Goal: Navigation & Orientation: Find specific page/section

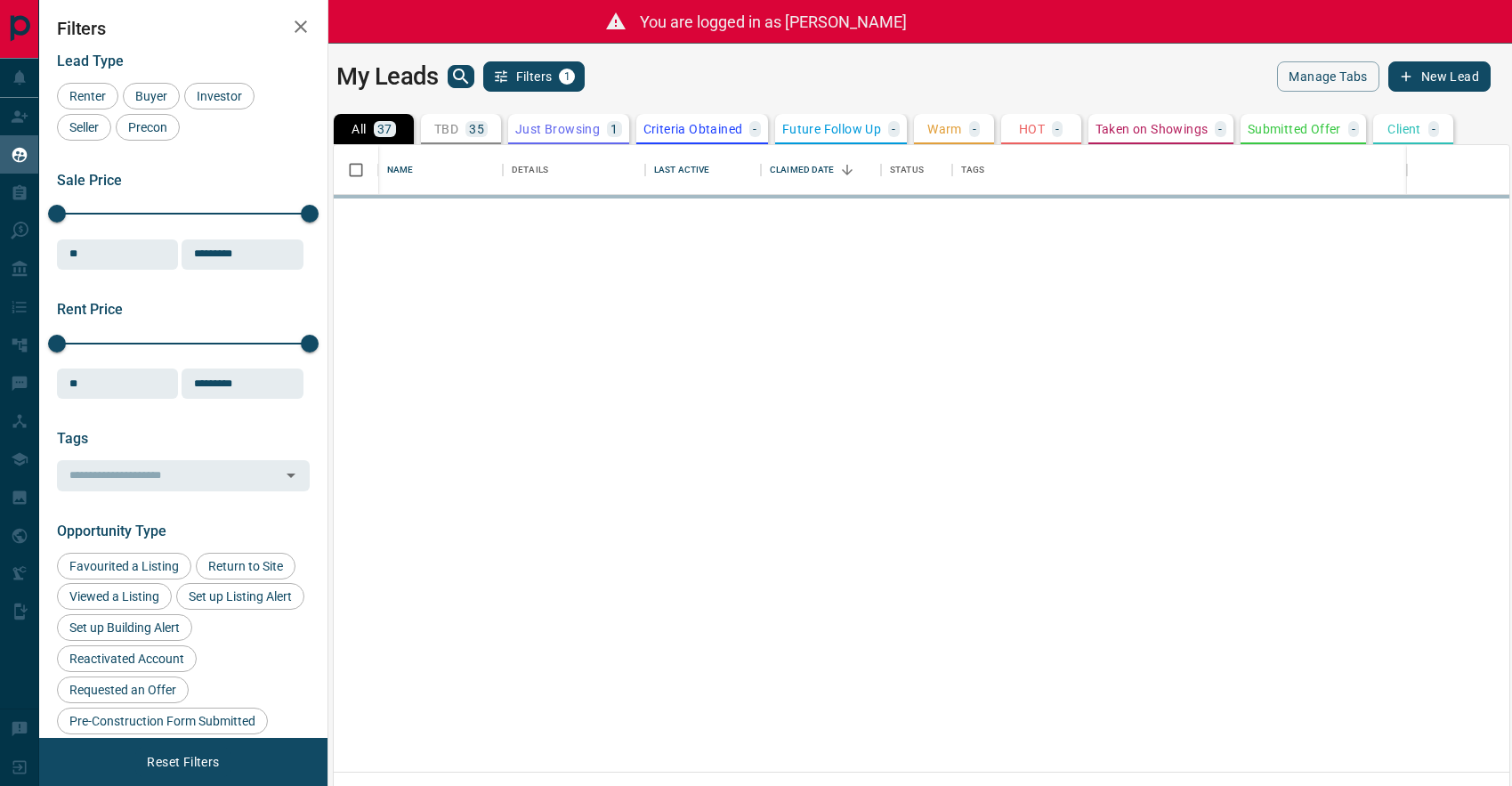
scroll to position [626, 1175]
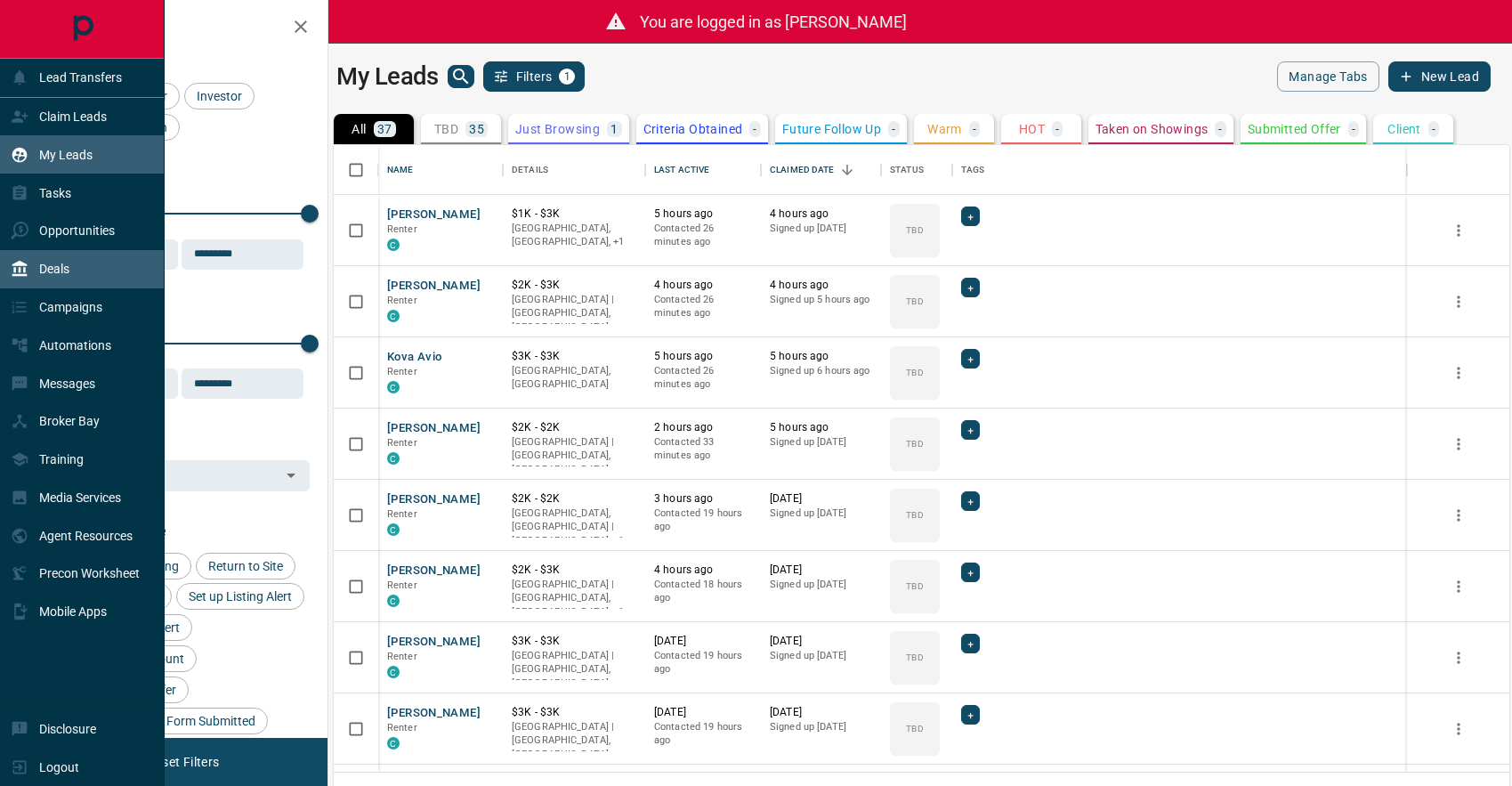
click at [54, 264] on p "Deals" at bounding box center [55, 269] width 30 height 14
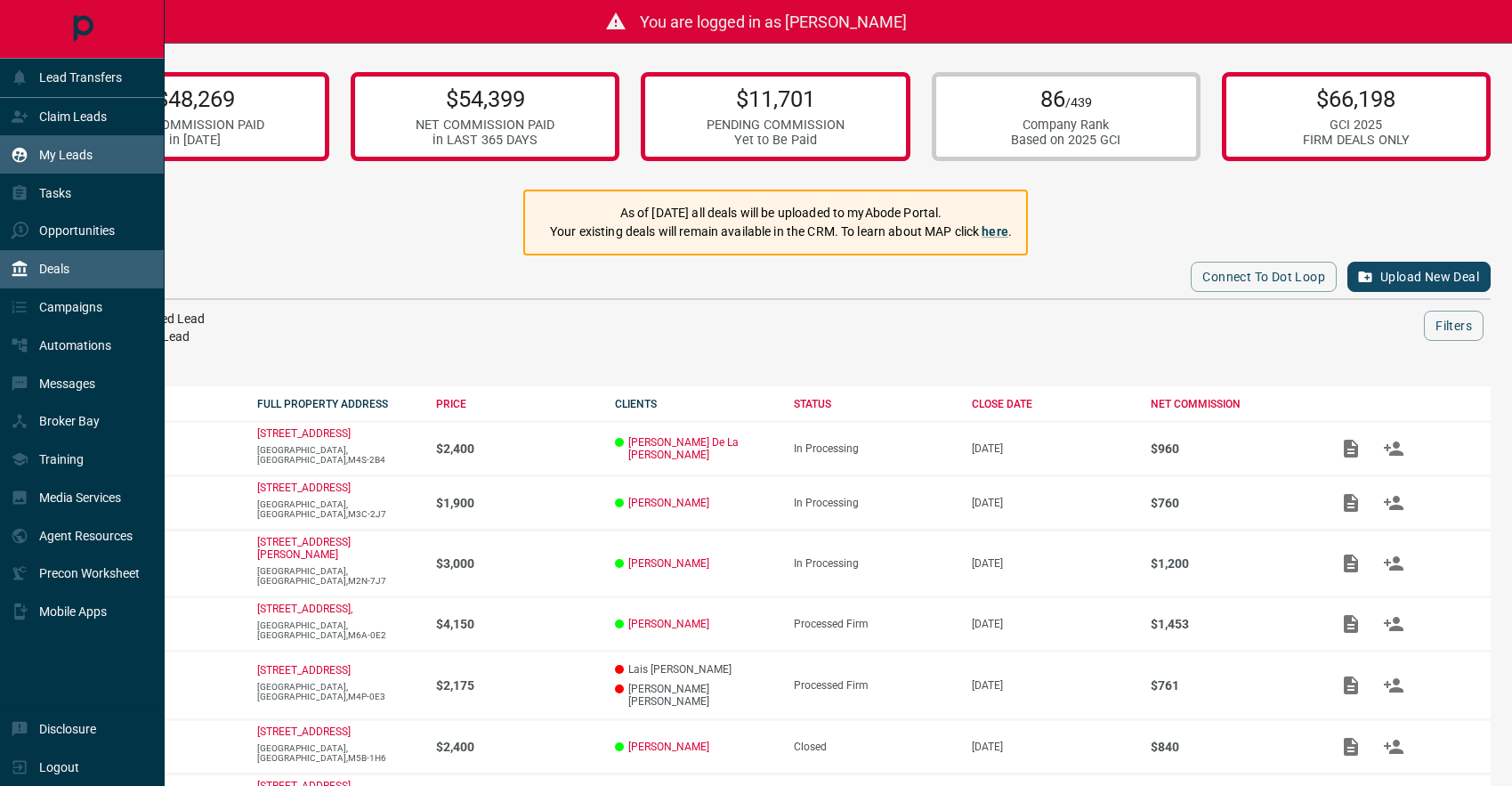
click at [57, 156] on p "My Leads" at bounding box center [66, 155] width 54 height 14
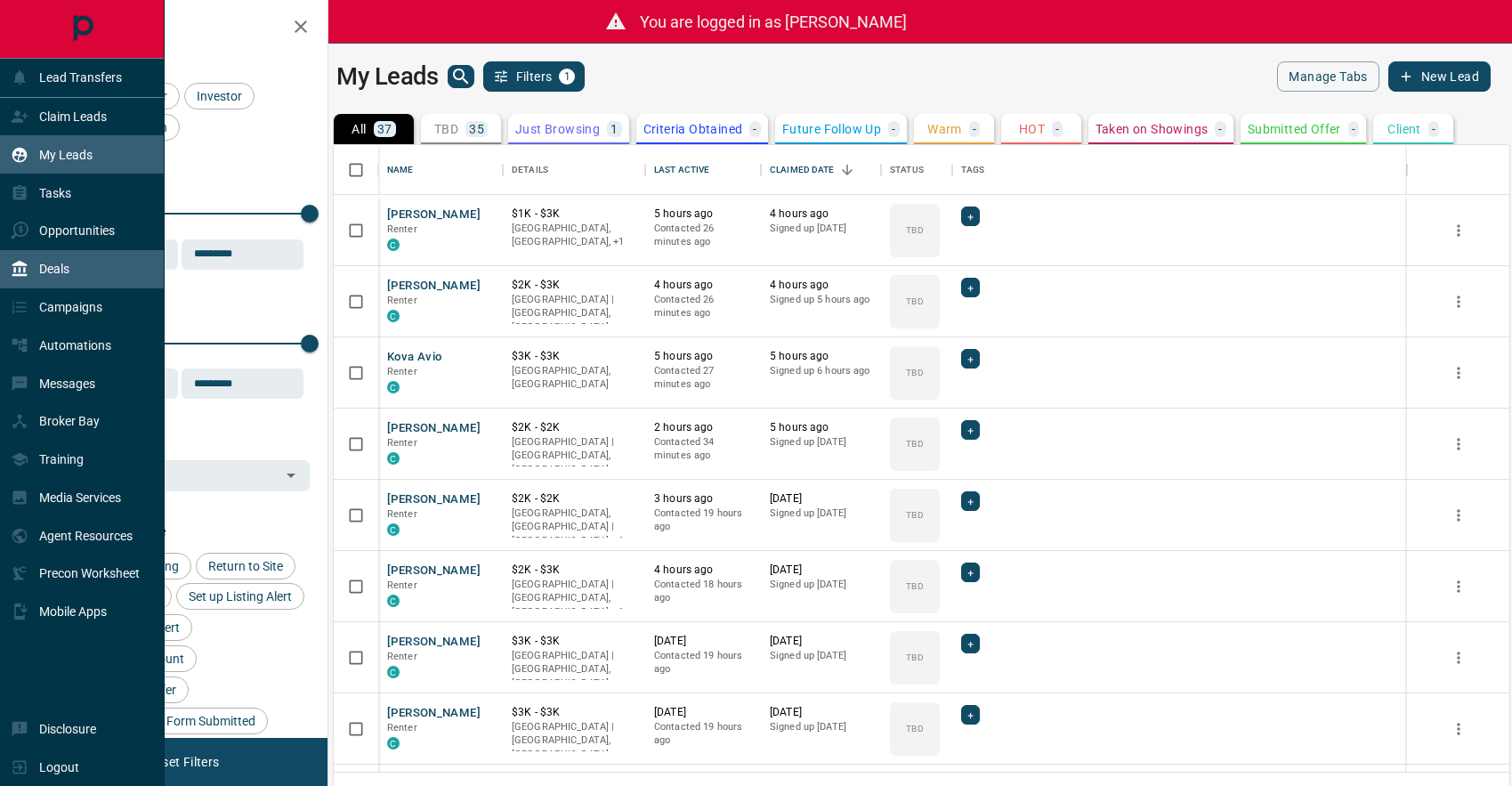
click at [55, 281] on div "Deals" at bounding box center [40, 269] width 59 height 30
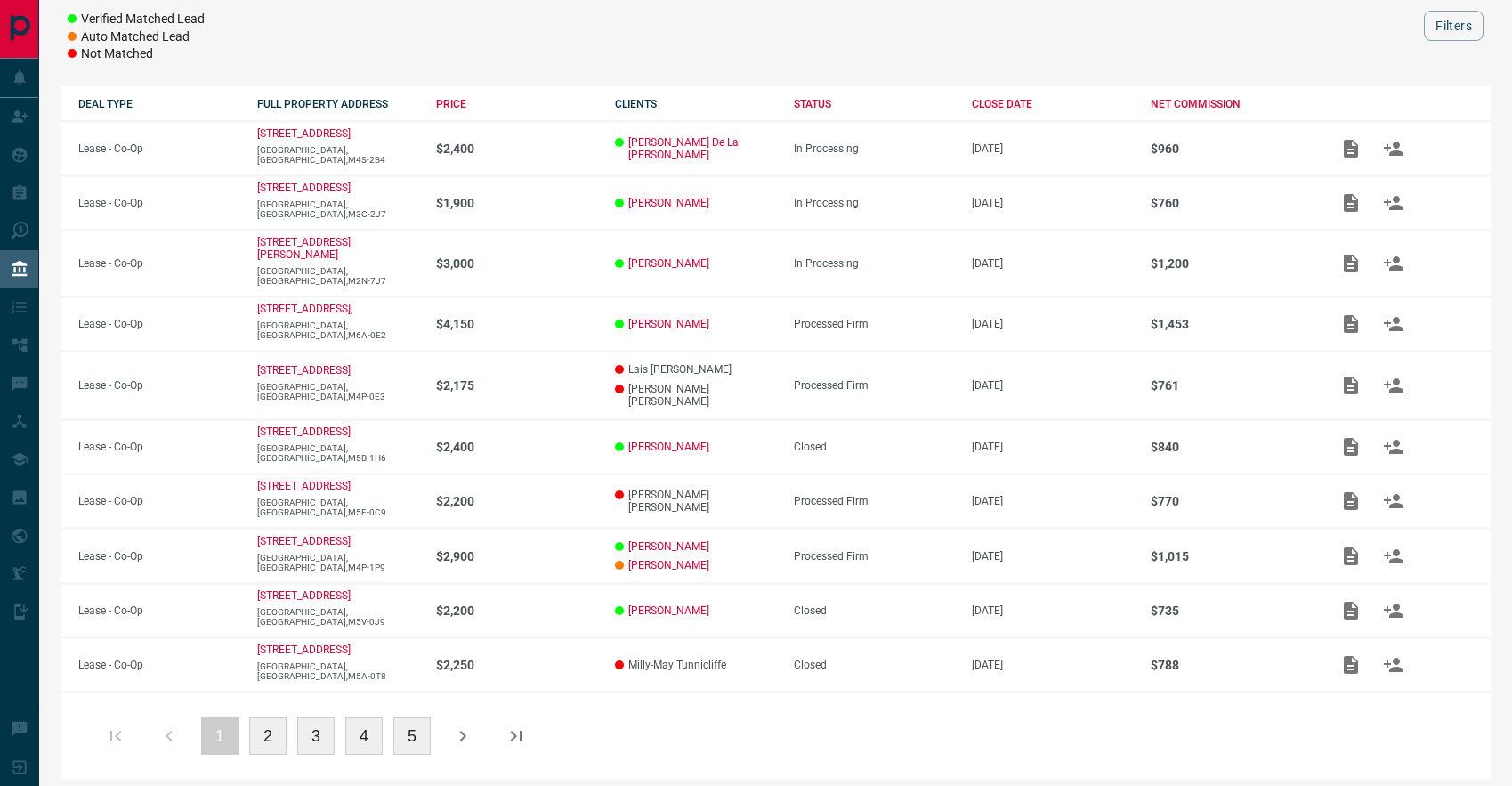
scroll to position [299, 0]
click at [412, 719] on button "5" at bounding box center [412, 737] width 38 height 38
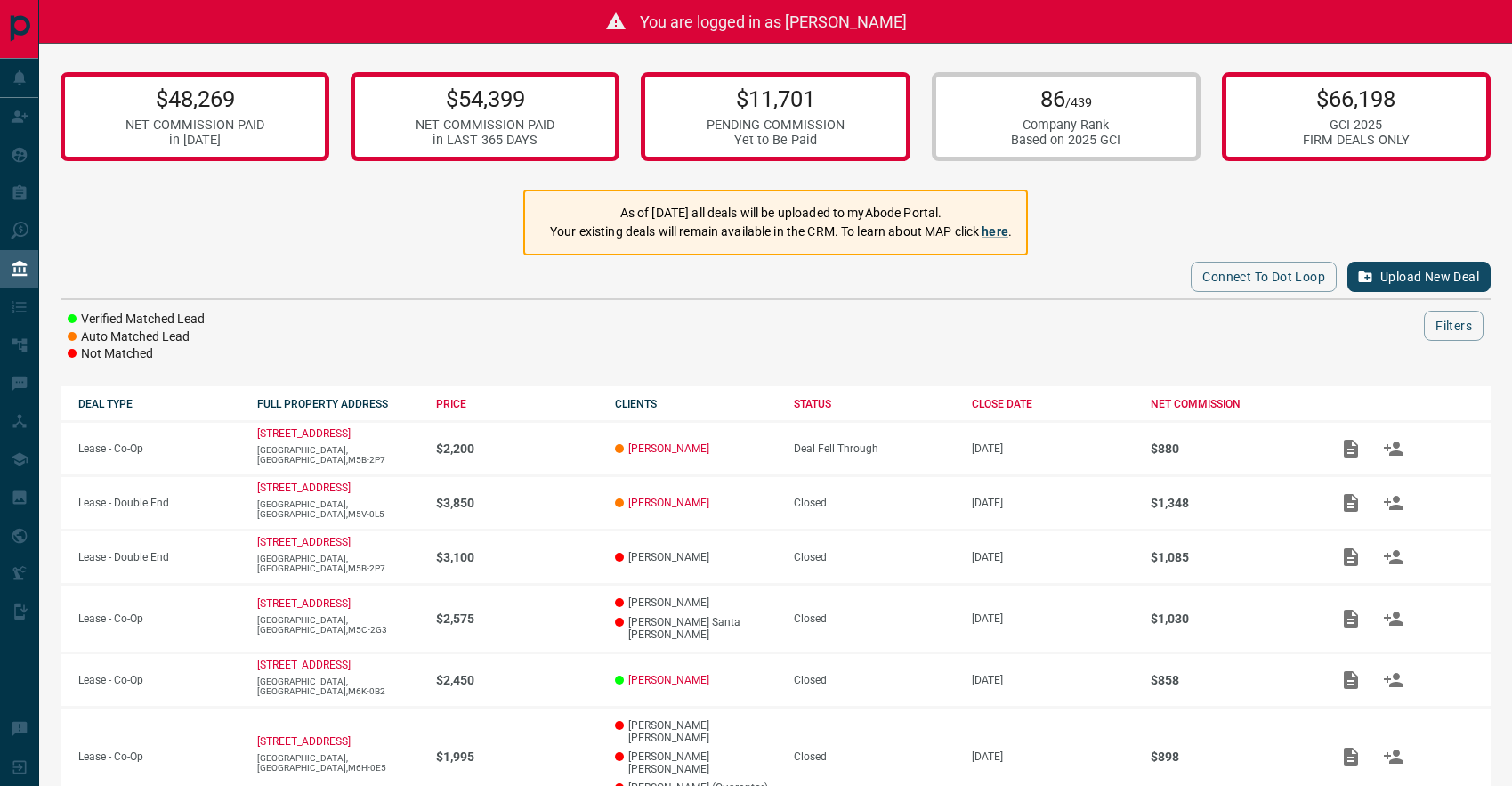
scroll to position [0, 0]
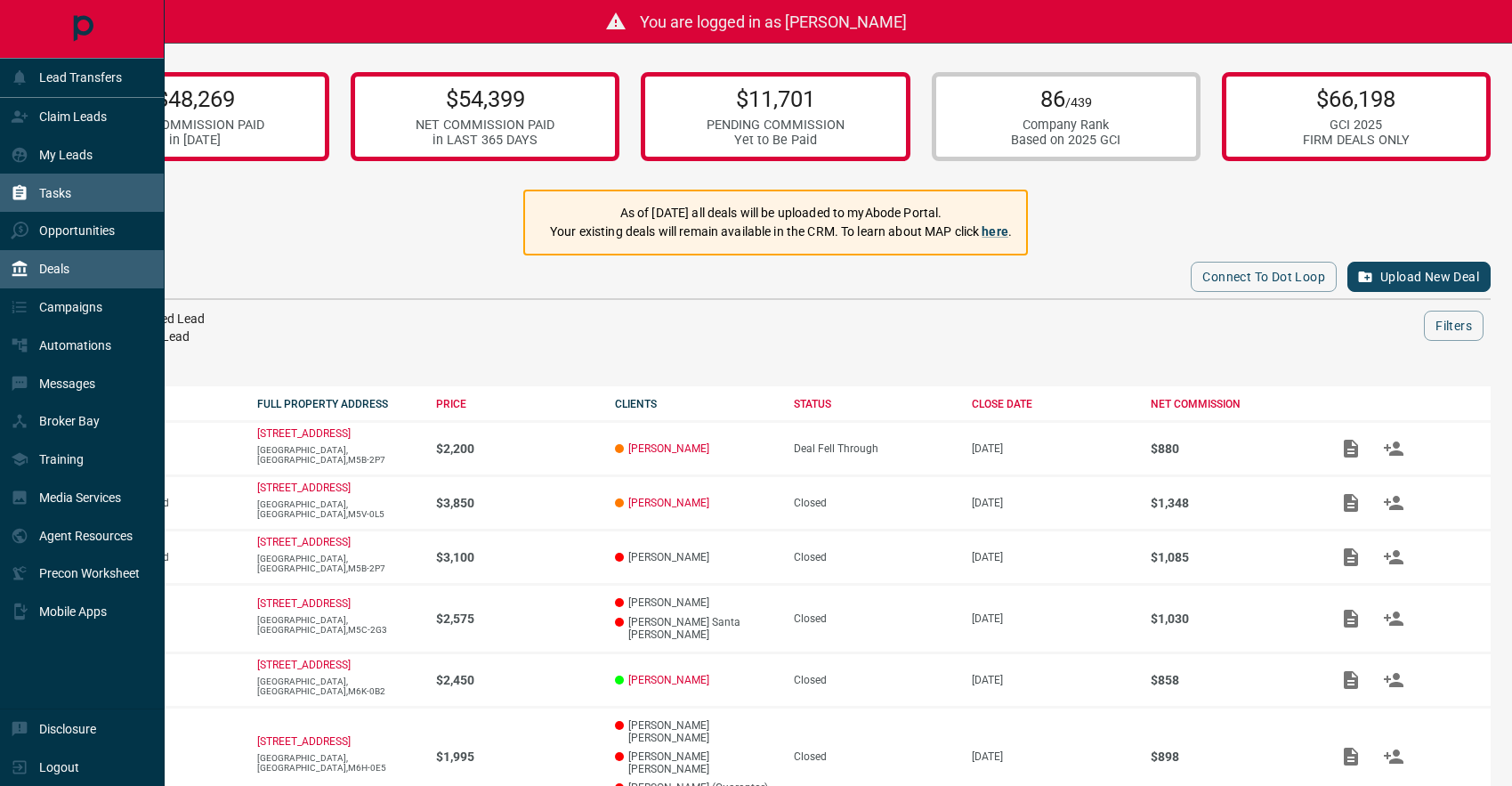
click at [59, 194] on p "Tasks" at bounding box center [56, 193] width 32 height 14
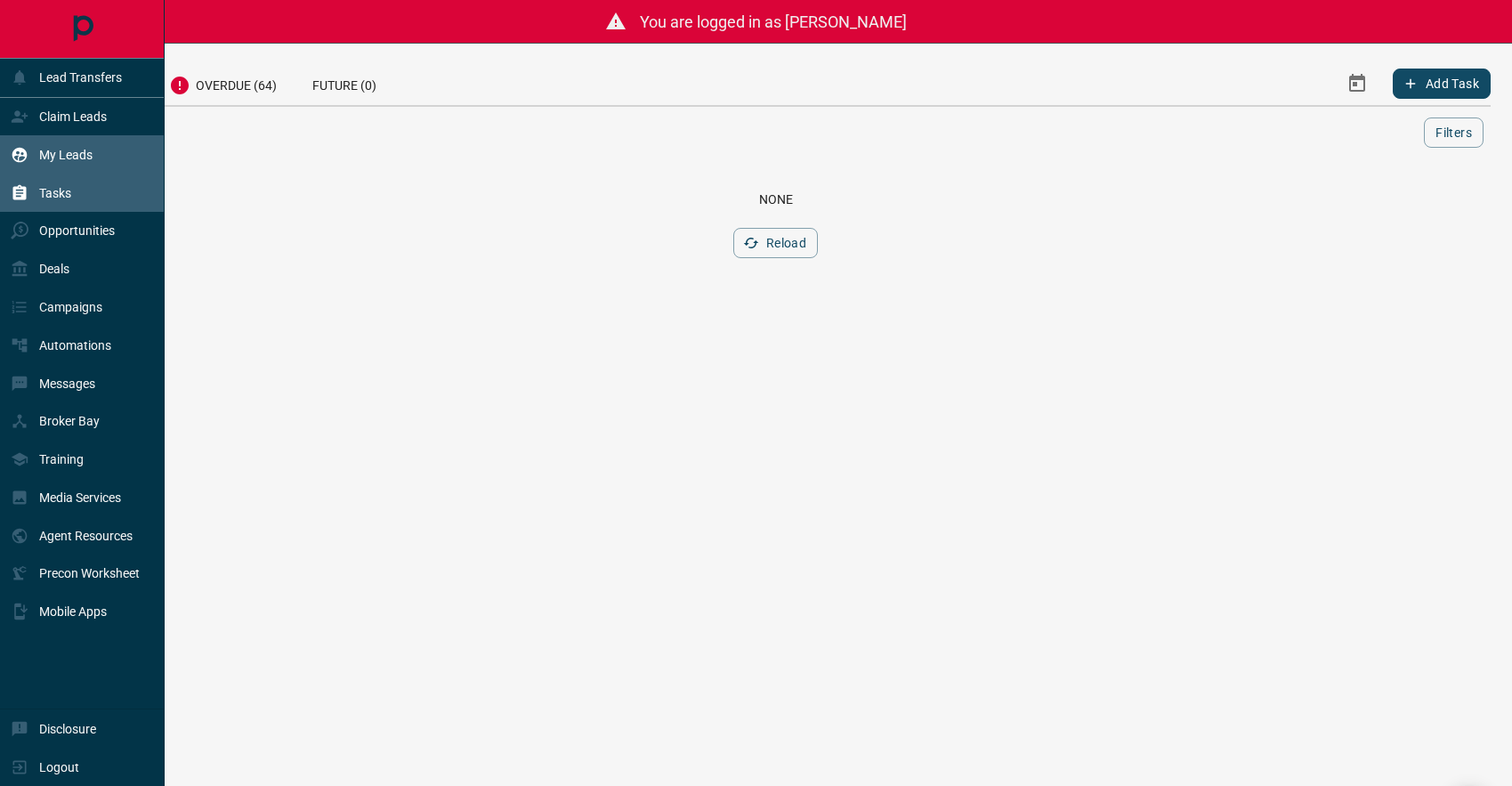
click at [58, 156] on p "My Leads" at bounding box center [66, 155] width 54 height 14
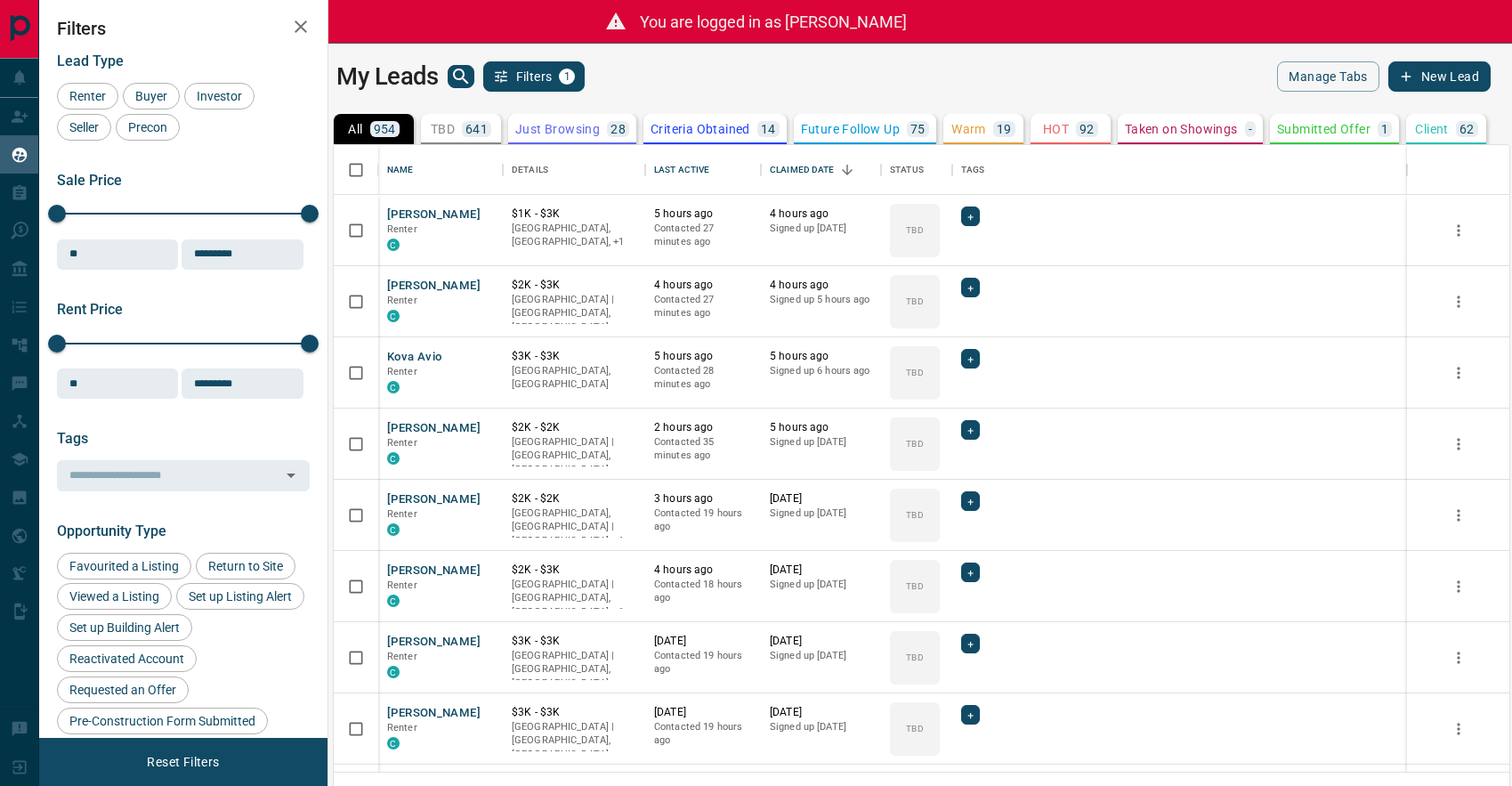
click at [740, 23] on span "You are logged in as [PERSON_NAME]" at bounding box center [773, 22] width 267 height 19
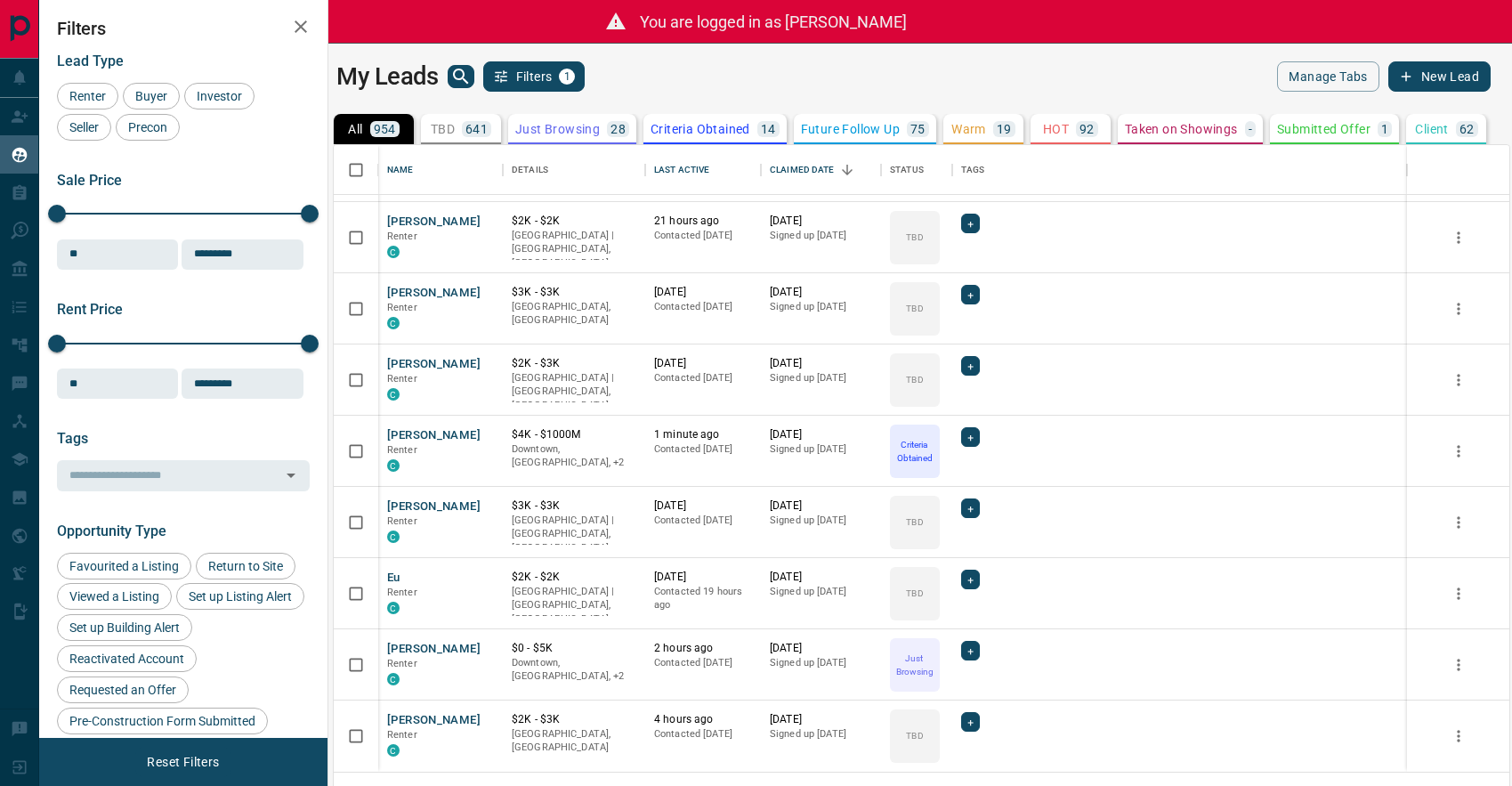
scroll to position [1203, 0]
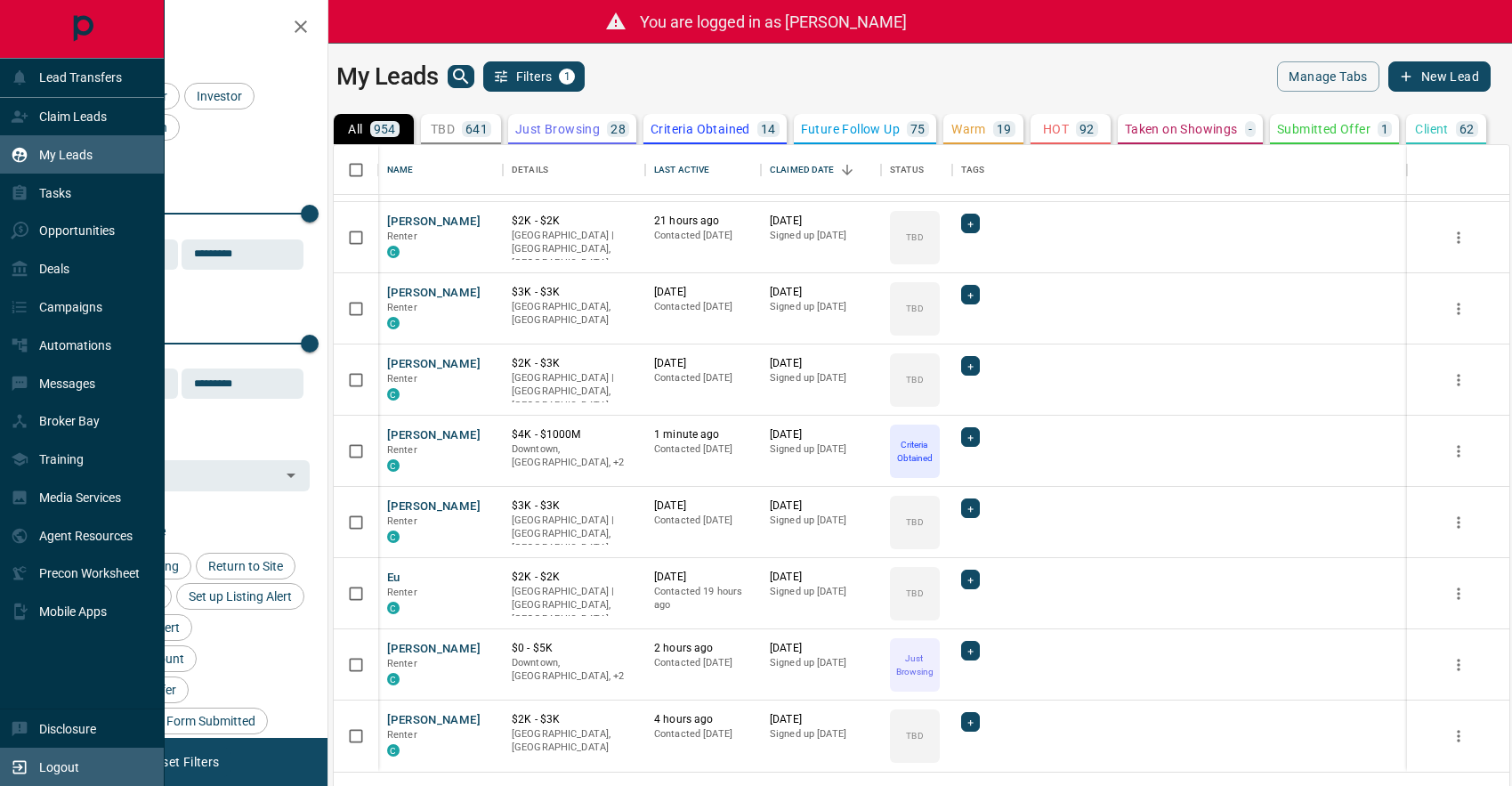
click at [64, 768] on p "Logout" at bounding box center [59, 767] width 40 height 14
